Goal: Use online tool/utility: Utilize a website feature to perform a specific function

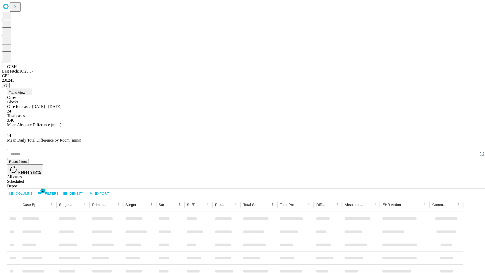
click at [25, 91] on span "Table View" at bounding box center [17, 93] width 16 height 4
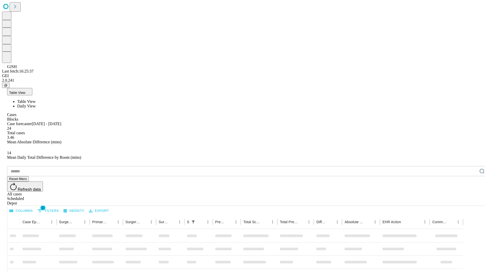
click at [36, 104] on span "Daily View" at bounding box center [26, 106] width 18 height 4
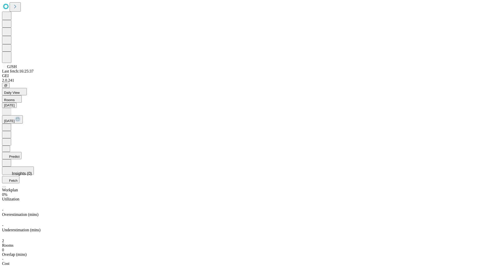
click at [21, 152] on button "Predict" at bounding box center [11, 155] width 19 height 7
